Goal: Task Accomplishment & Management: Manage account settings

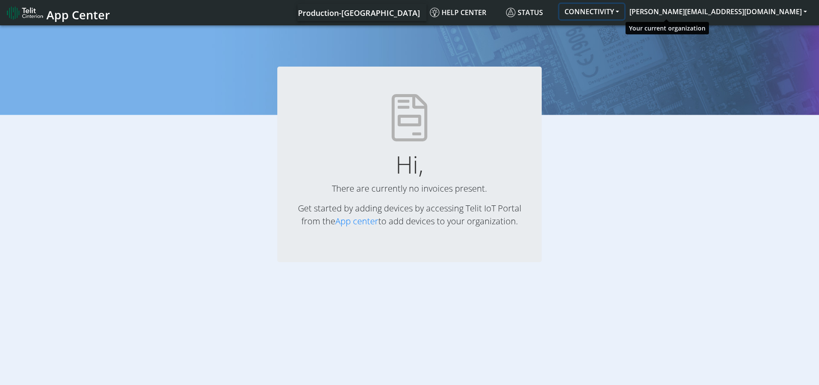
click at [624, 12] on button "CONNECTIVITY" at bounding box center [591, 11] width 65 height 15
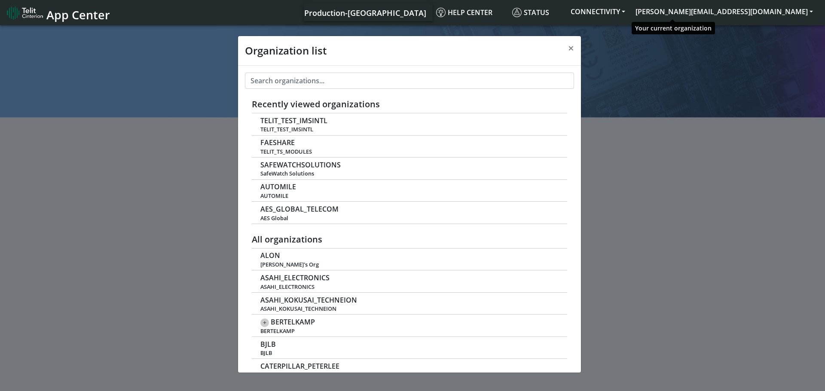
scroll to position [3, 0]
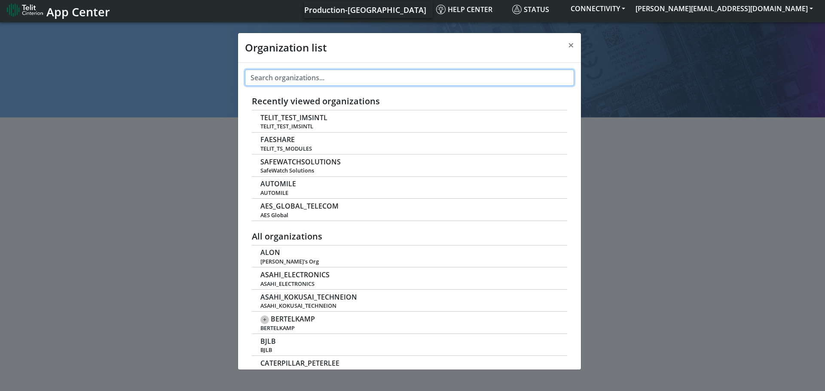
click at [366, 82] on input "text" at bounding box center [409, 78] width 329 height 16
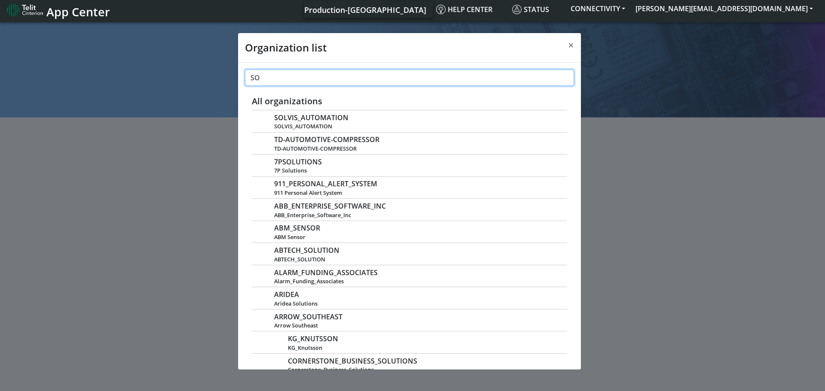
type input "S"
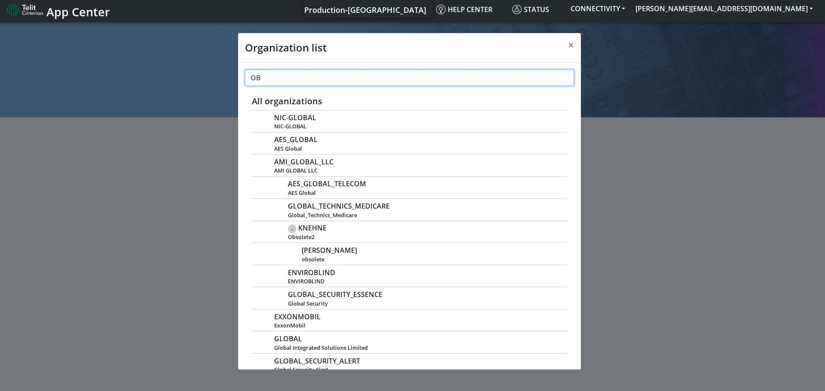
type input "O"
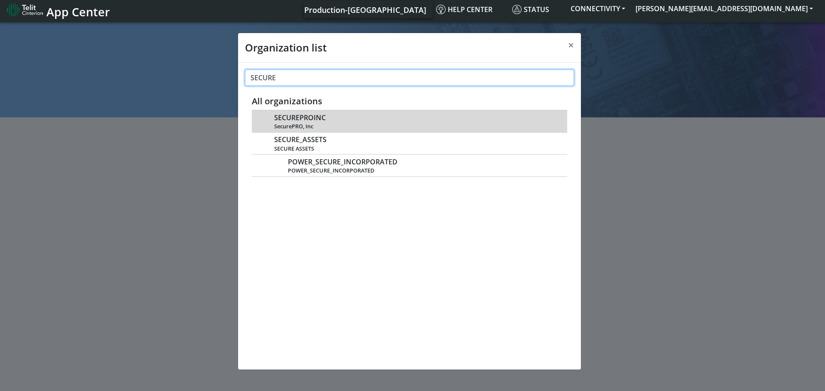
type input "SECURE"
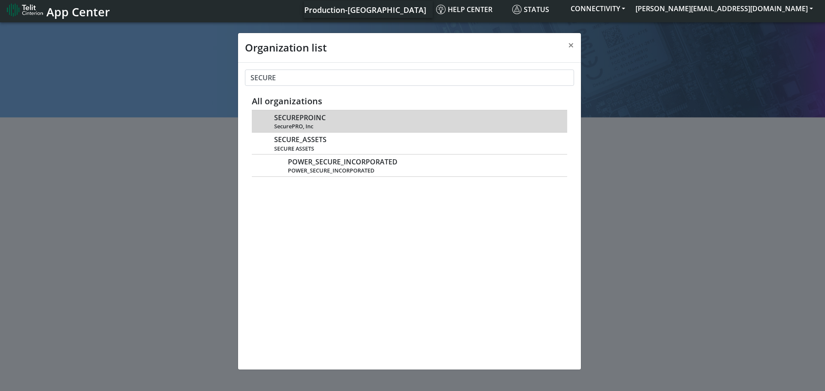
click at [298, 128] on span "SecurePRO, Inc" at bounding box center [416, 126] width 284 height 6
click at [298, 125] on span "SecurePRO, Inc" at bounding box center [416, 126] width 284 height 6
click at [297, 128] on span "SecurePRO, Inc" at bounding box center [416, 126] width 284 height 6
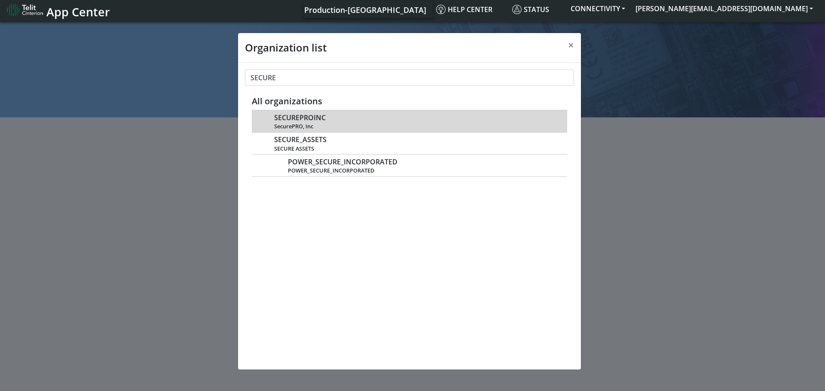
click at [304, 114] on span "SECUREPROINC" at bounding box center [300, 118] width 52 height 8
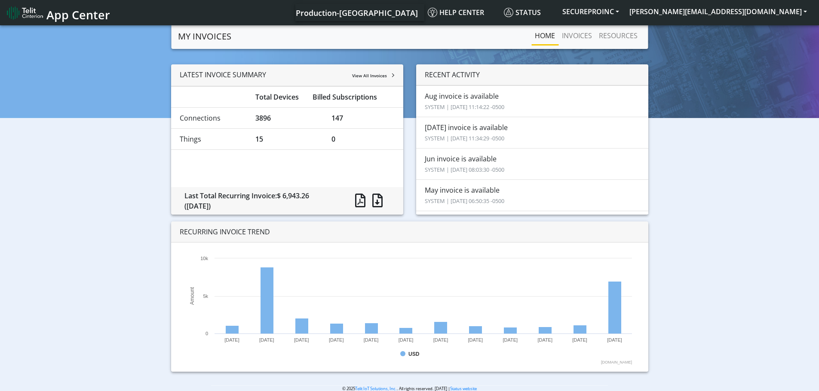
click at [450, 100] on li "Aug invoice is available SYSTEM | 2025-09-10 11:14:22 -0500" at bounding box center [532, 102] width 232 height 32
click at [577, 36] on link "INVOICES" at bounding box center [576, 35] width 37 height 17
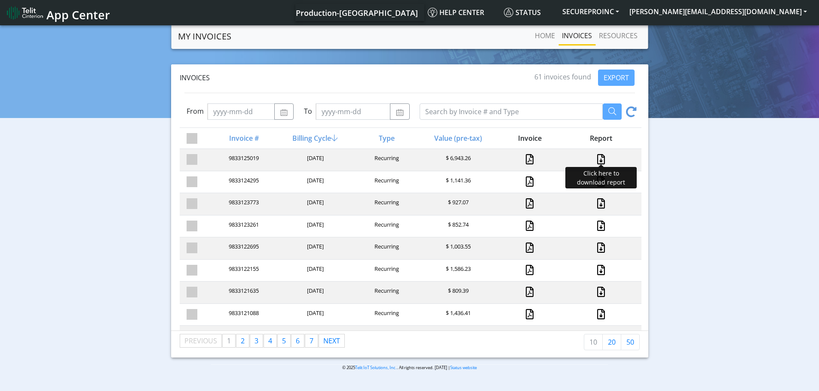
click at [595, 159] on link at bounding box center [600, 159] width 11 height 10
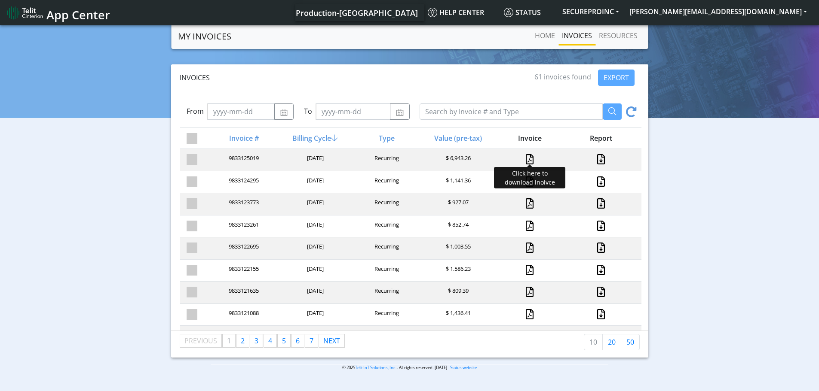
click at [528, 160] on link at bounding box center [530, 159] width 8 height 10
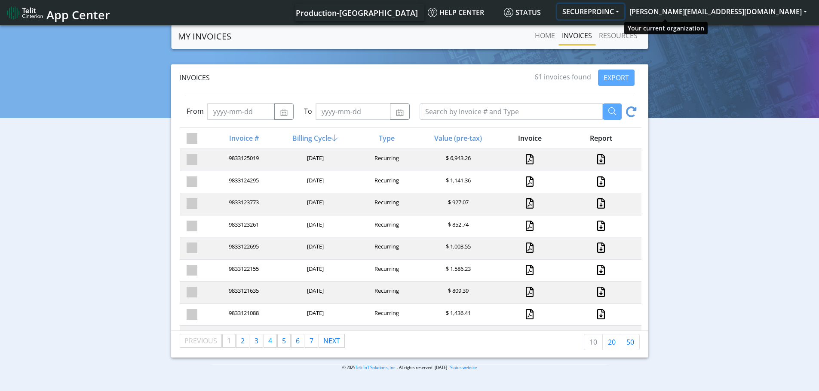
click at [624, 14] on button "SECUREPROINC" at bounding box center [590, 11] width 67 height 15
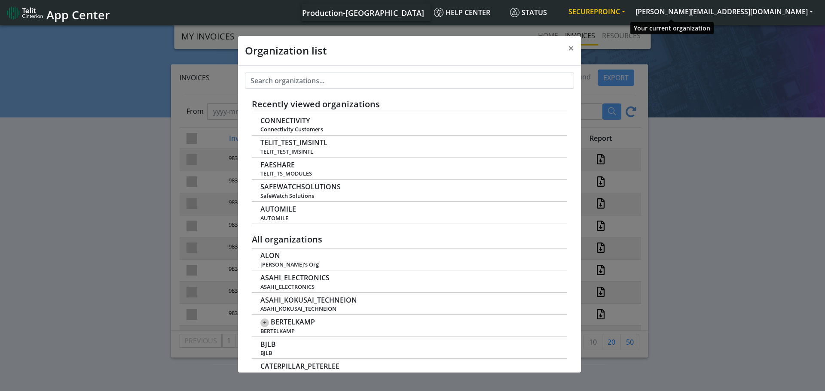
scroll to position [3, 0]
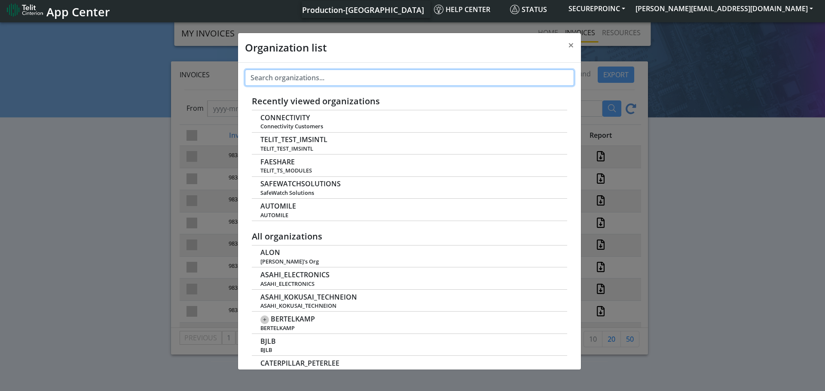
click at [312, 80] on input "text" at bounding box center [409, 78] width 329 height 16
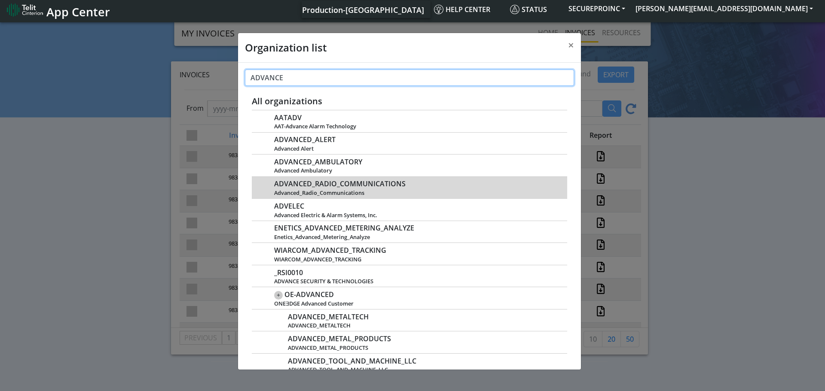
type input "ADVANCE"
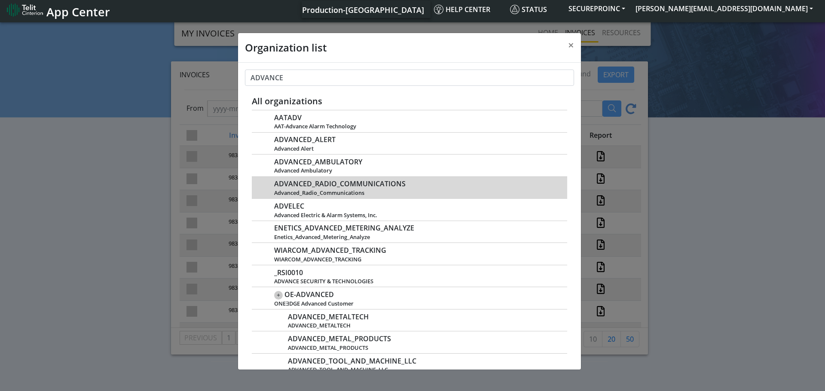
click at [339, 183] on span "ADVANCED_RADIO_COMMUNICATIONS" at bounding box center [339, 184] width 131 height 8
